Goal: Complete application form: Complete application form

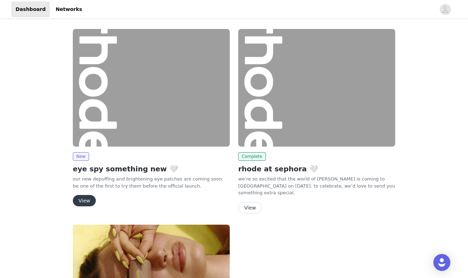
click at [82, 197] on button "View" at bounding box center [84, 200] width 23 height 11
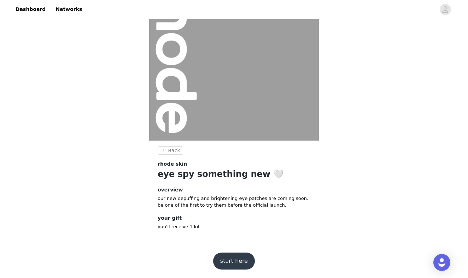
scroll to position [49, 0]
click at [233, 268] on button "start here" at bounding box center [234, 261] width 42 height 17
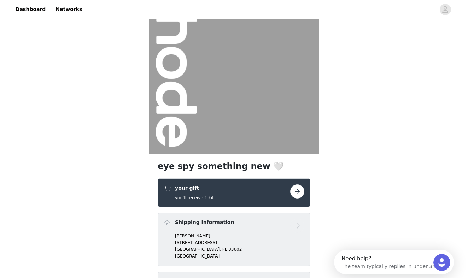
scroll to position [40, 0]
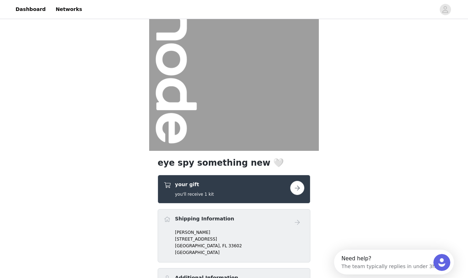
click at [296, 185] on button "button" at bounding box center [297, 188] width 14 height 14
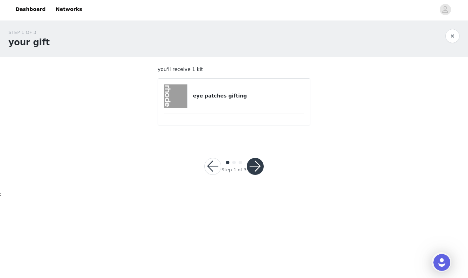
click at [277, 84] on div "eye patches gifting" at bounding box center [234, 95] width 141 height 23
click at [198, 96] on h4 "eye patches gifting" at bounding box center [248, 95] width 111 height 7
click at [178, 93] on img at bounding box center [175, 95] width 23 height 23
click at [255, 169] on button "button" at bounding box center [255, 166] width 17 height 17
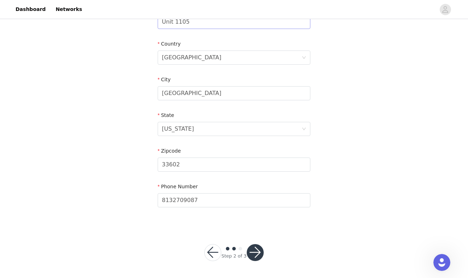
scroll to position [204, 0]
click at [254, 249] on button "button" at bounding box center [255, 252] width 17 height 17
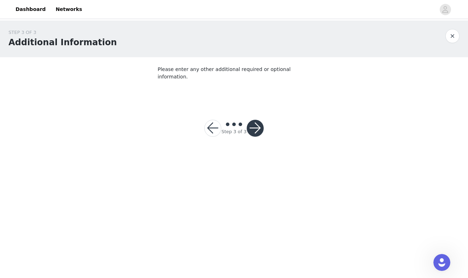
click at [252, 123] on button "button" at bounding box center [255, 128] width 17 height 17
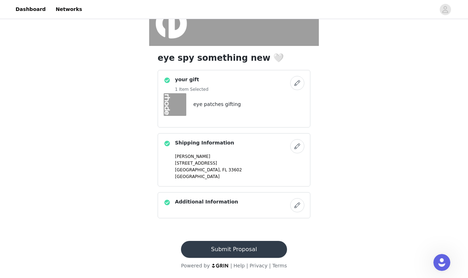
scroll to position [144, 0]
click at [215, 252] on button "Submit Proposal" at bounding box center [234, 249] width 106 height 17
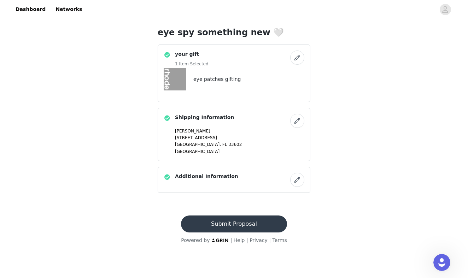
scroll to position [0, 0]
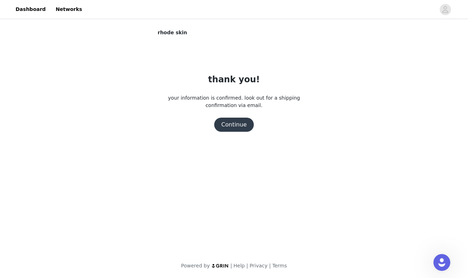
click at [235, 128] on button "Continue" at bounding box center [234, 125] width 40 height 14
